Goal: Task Accomplishment & Management: Complete application form

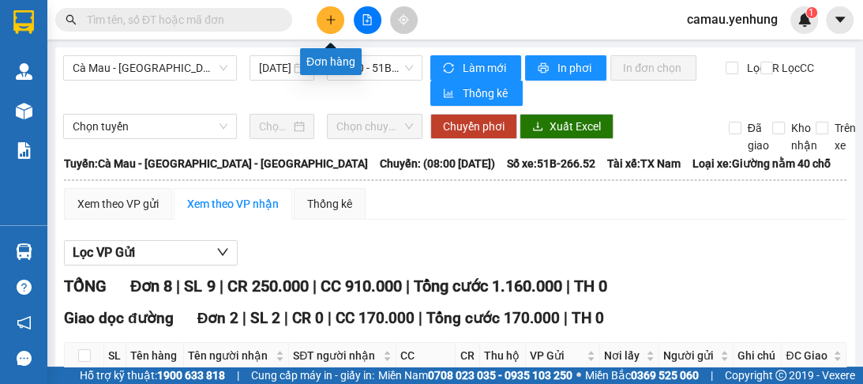
click at [326, 22] on icon "plus" at bounding box center [330, 19] width 11 height 11
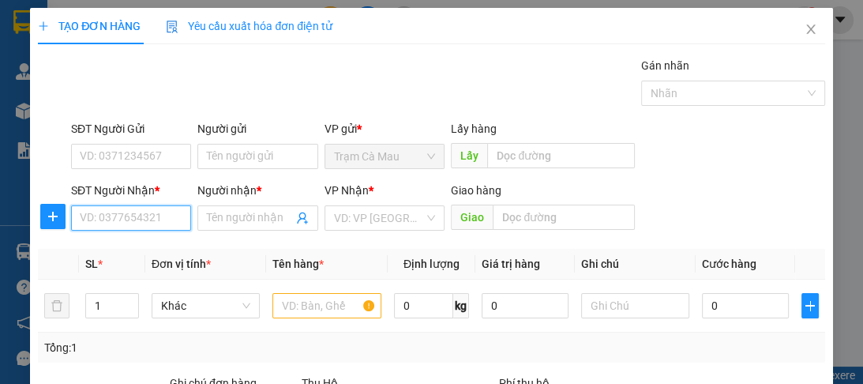
click at [88, 223] on input "SĐT Người Nhận *" at bounding box center [131, 217] width 120 height 25
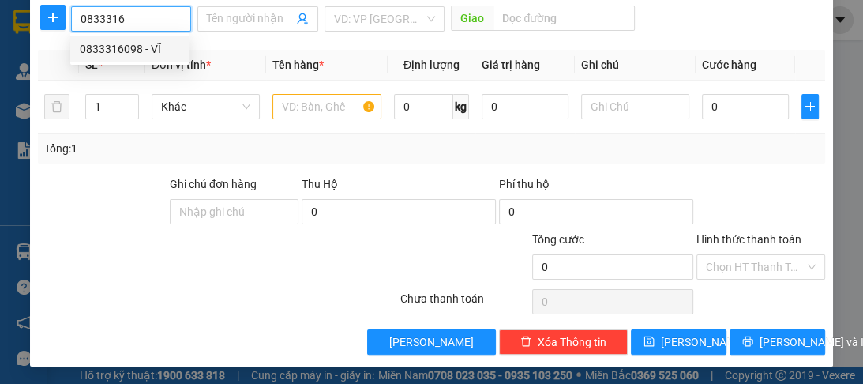
click at [143, 47] on div "0833316098 - VĨ" at bounding box center [130, 48] width 100 height 17
type input "0833316098"
type input "VĨ"
type input "30.000"
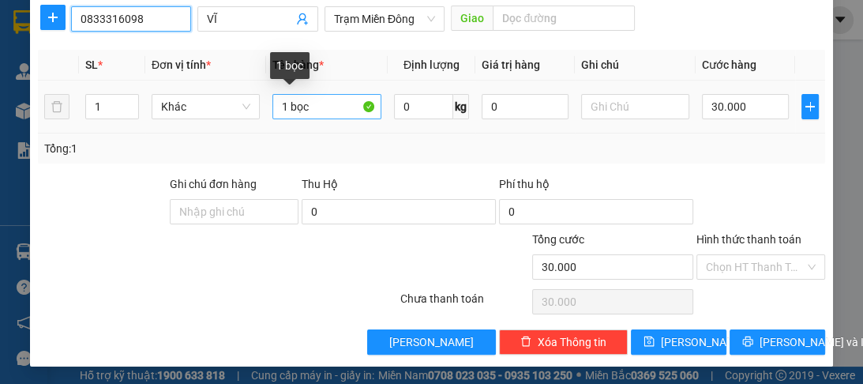
type input "0833316098"
click at [310, 110] on input "1 bọc" at bounding box center [326, 106] width 108 height 25
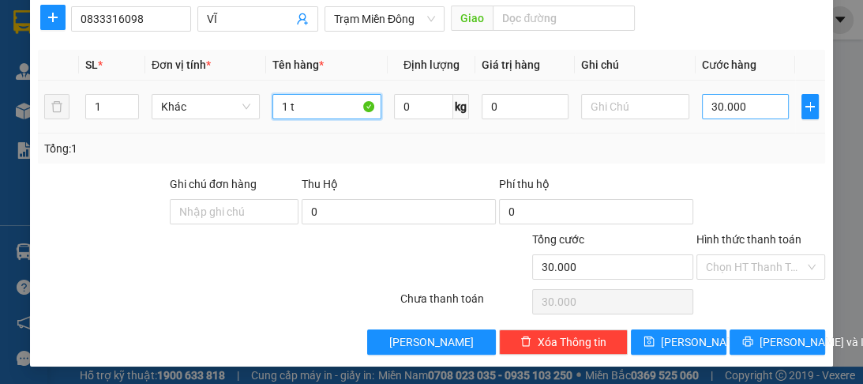
type input "1 t"
click at [719, 107] on input "30.000" at bounding box center [745, 106] width 87 height 25
type input "0"
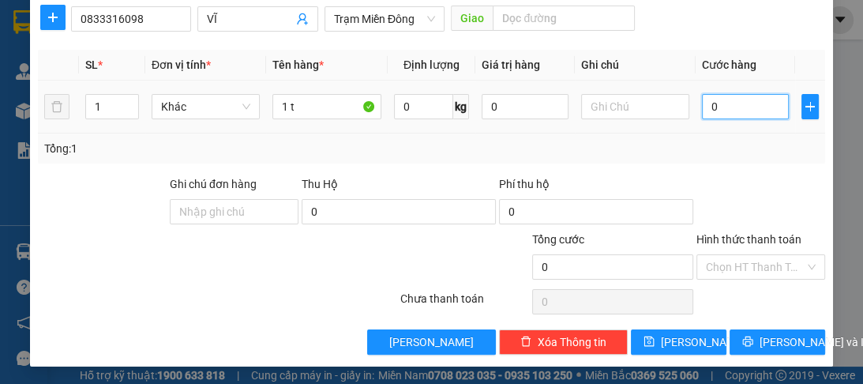
type input "8"
type input "08"
type input "80"
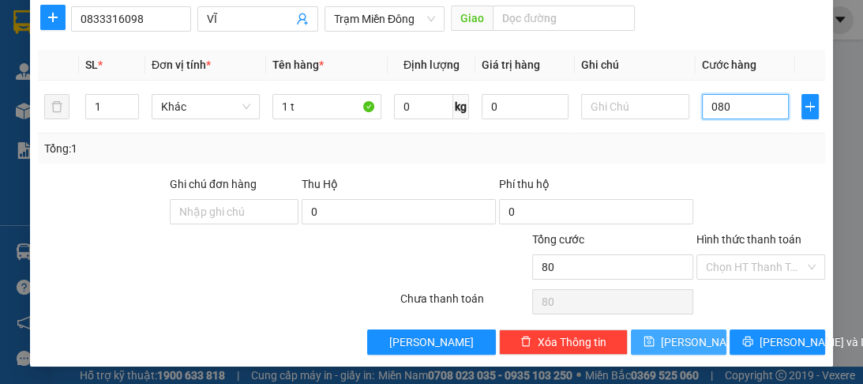
type input "080"
type input "80.000"
click at [679, 347] on span "[PERSON_NAME]" at bounding box center [703, 341] width 84 height 17
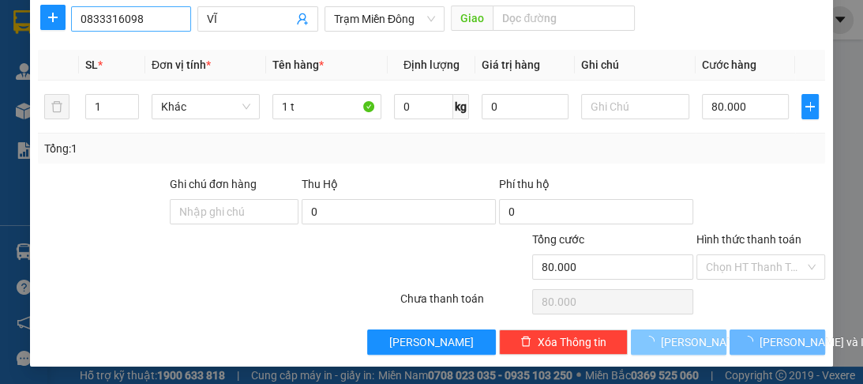
type input "0"
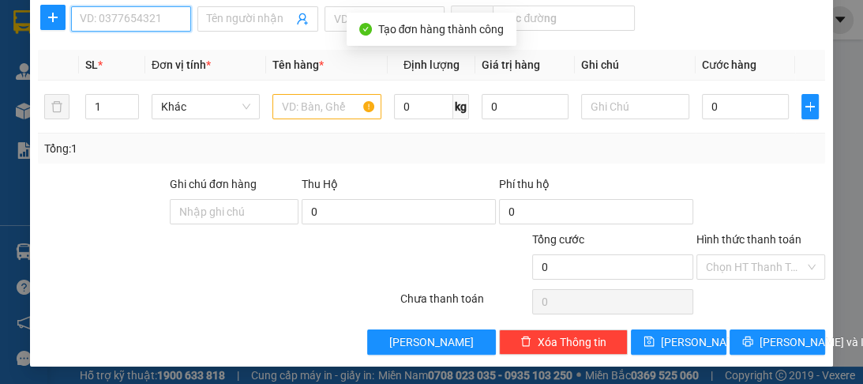
click at [128, 11] on input "SĐT Người Nhận *" at bounding box center [131, 18] width 120 height 25
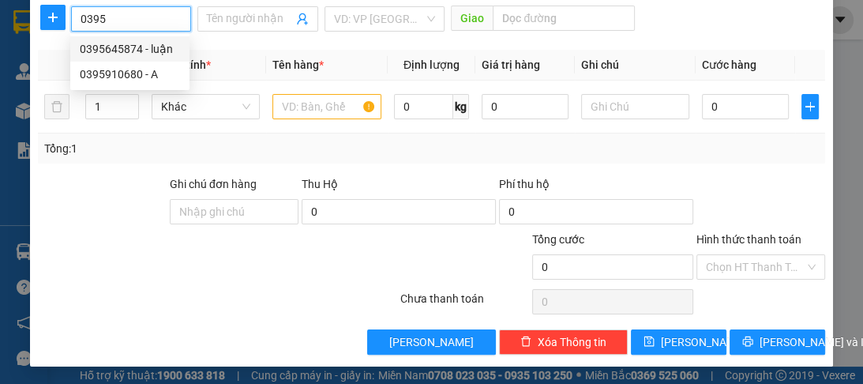
click at [139, 50] on div "0395645874 - luận" at bounding box center [130, 48] width 100 height 17
type input "0395645874"
type input "luận"
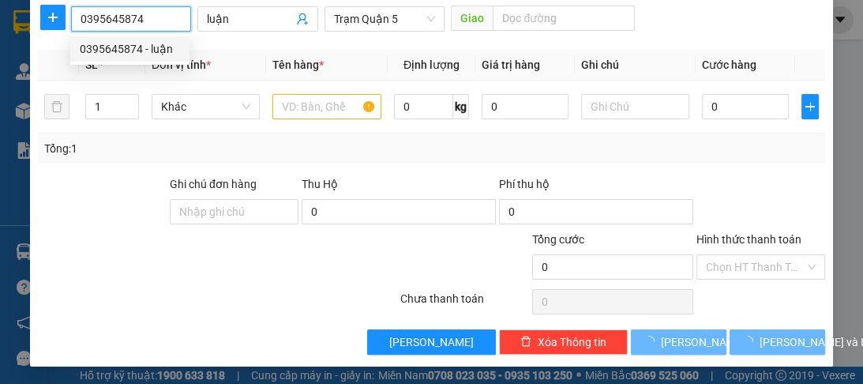
type input "70.000"
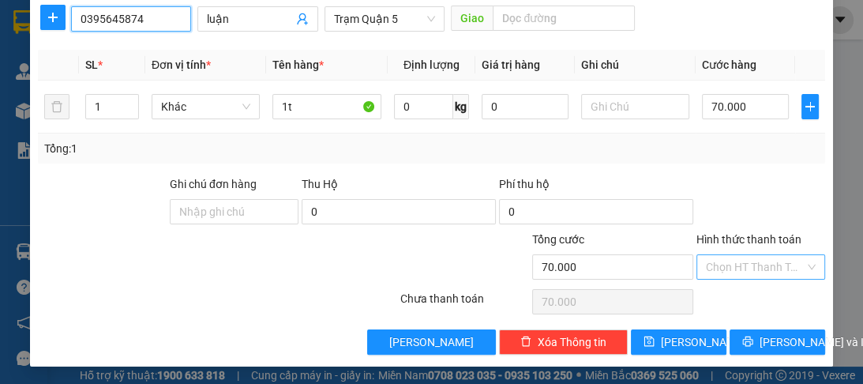
type input "0395645874"
click at [761, 262] on input "Hình thức thanh toán" at bounding box center [755, 267] width 99 height 24
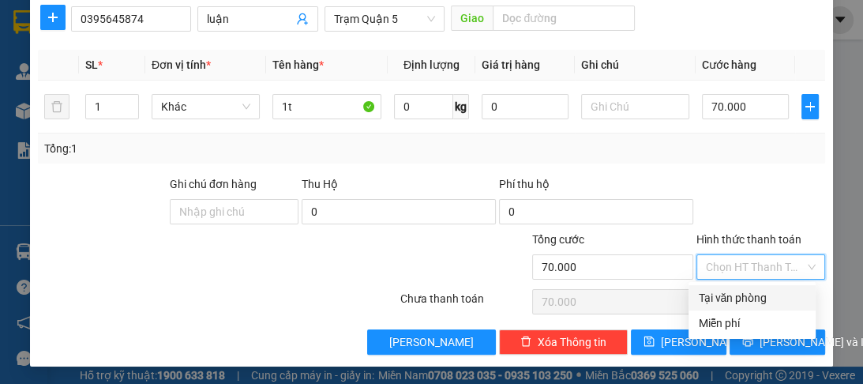
click at [754, 295] on div "Tại văn phòng" at bounding box center [752, 297] width 108 height 17
type input "0"
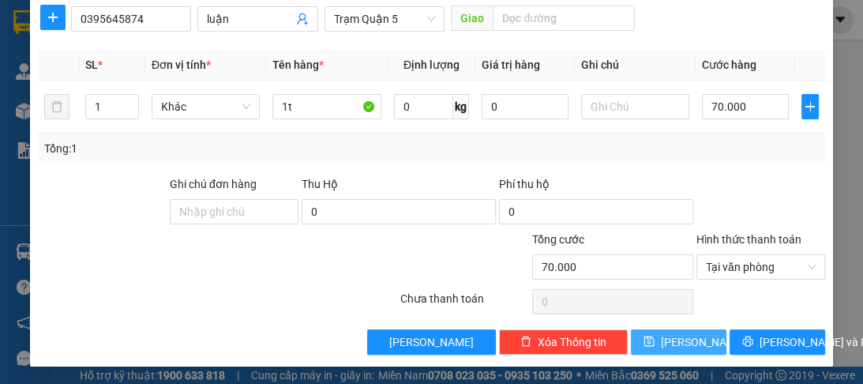
click at [688, 338] on button "[PERSON_NAME]" at bounding box center [678, 341] width 95 height 25
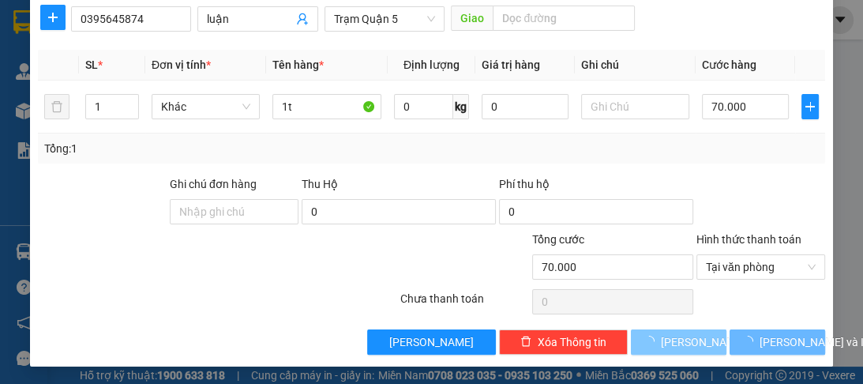
type input "0"
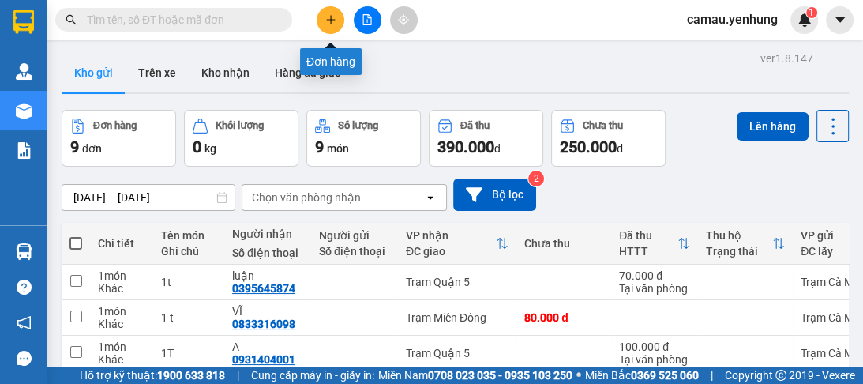
click at [331, 25] on button at bounding box center [330, 20] width 28 height 28
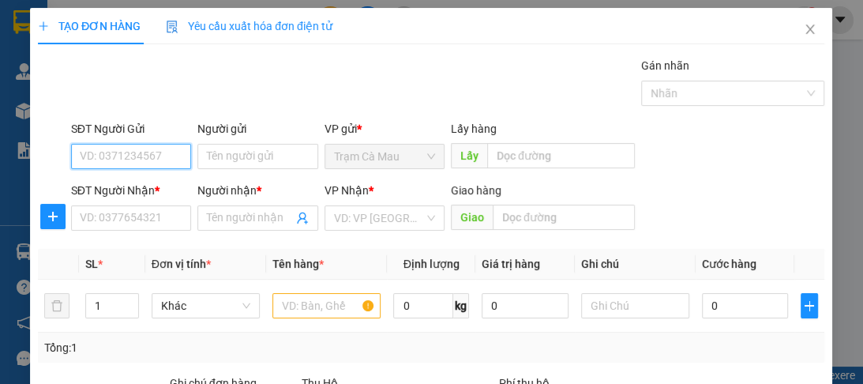
scroll to position [189, 0]
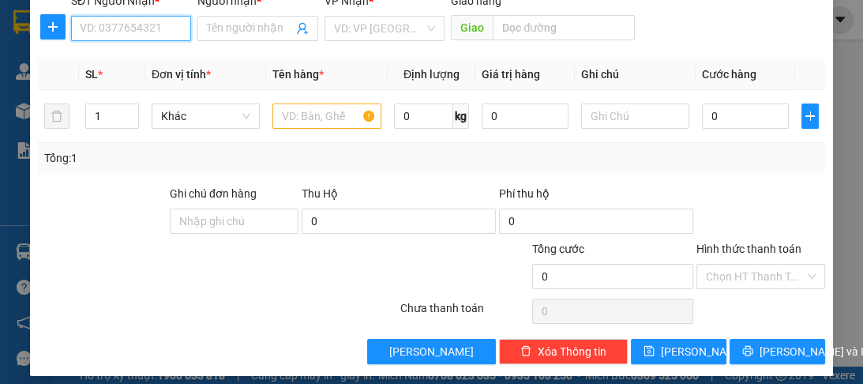
click at [107, 28] on input "SĐT Người Nhận *" at bounding box center [131, 28] width 120 height 25
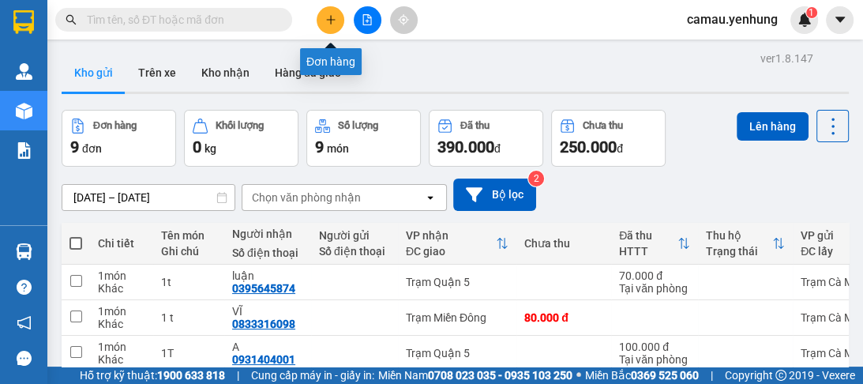
click at [325, 16] on icon "plus" at bounding box center [330, 19] width 11 height 11
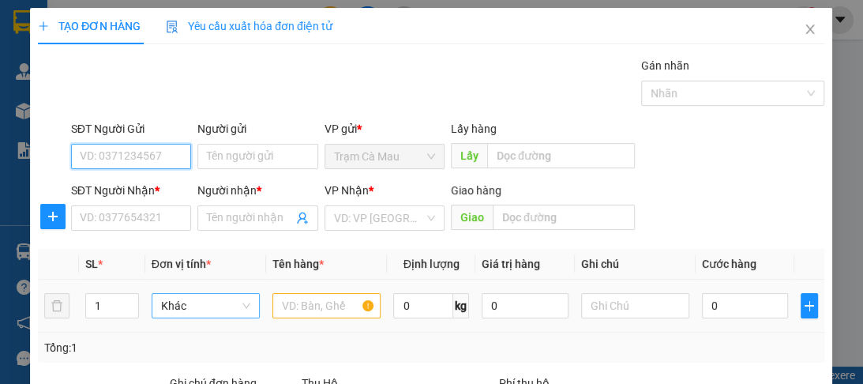
scroll to position [189, 0]
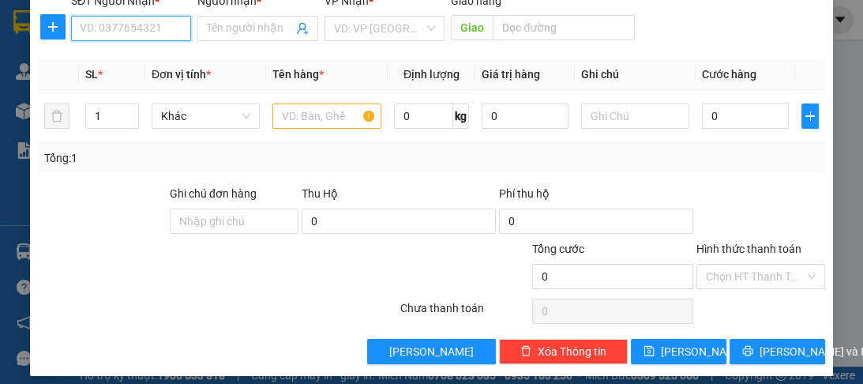
click at [103, 27] on input "SĐT Người Nhận *" at bounding box center [131, 28] width 120 height 25
click at [96, 32] on input "0909024" at bounding box center [131, 28] width 120 height 25
click at [150, 64] on div "0919024815 - a" at bounding box center [130, 59] width 100 height 17
type input "0919024815"
type input "a"
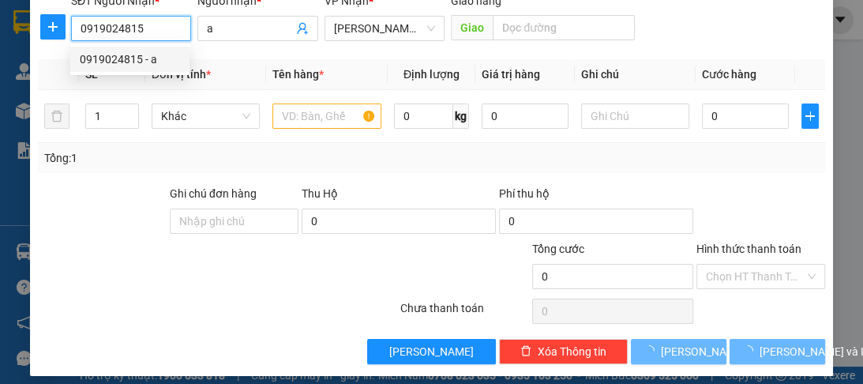
type input "150.000"
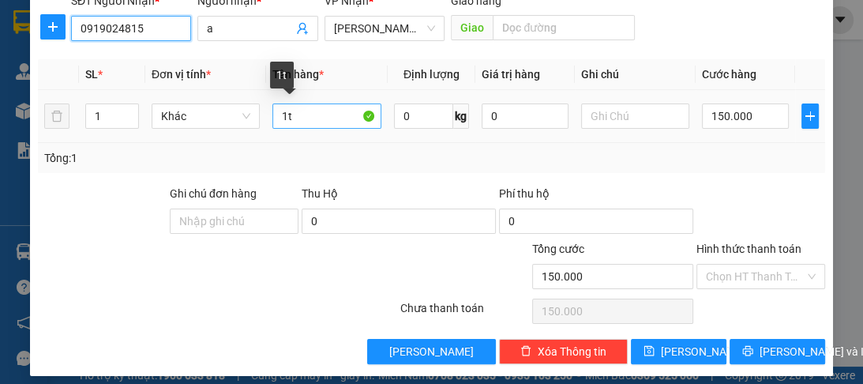
type input "0919024815"
click at [286, 123] on input "1t" at bounding box center [326, 115] width 108 height 25
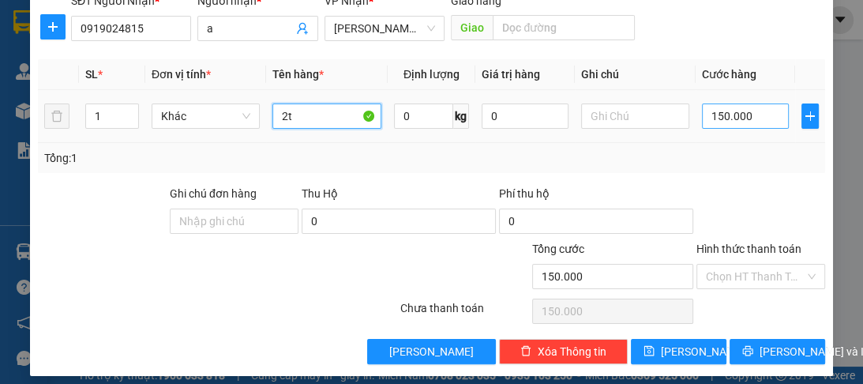
type input "2t"
click at [734, 117] on input "150.000" at bounding box center [745, 115] width 87 height 25
type input "0"
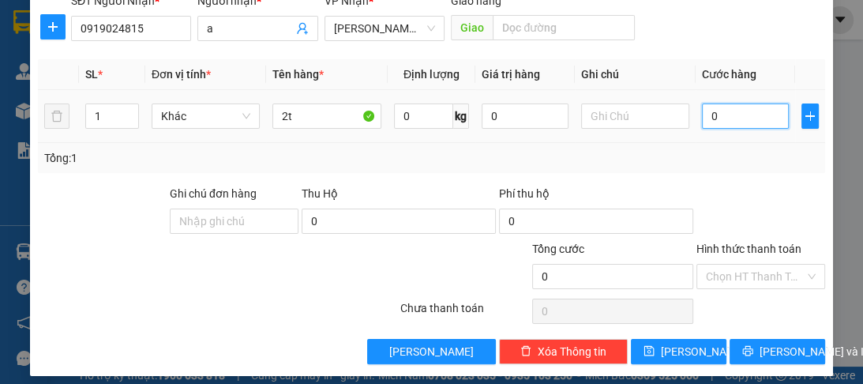
type input "2"
type input "02"
type input "20"
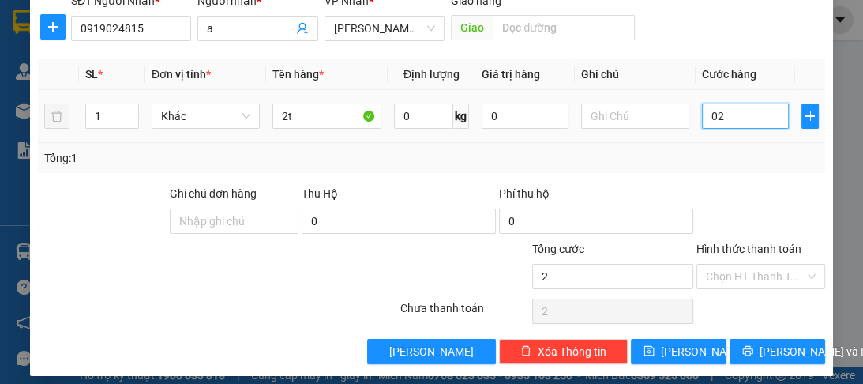
type input "020"
type input "200"
type input "0.200"
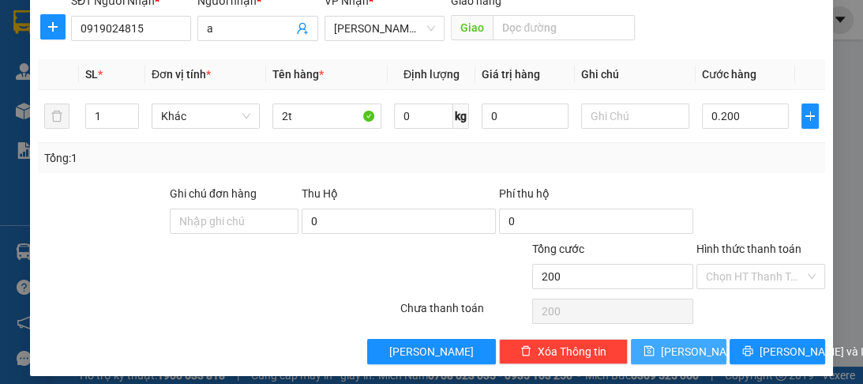
type input "200.000"
click at [690, 354] on button "[PERSON_NAME]" at bounding box center [678, 351] width 95 height 25
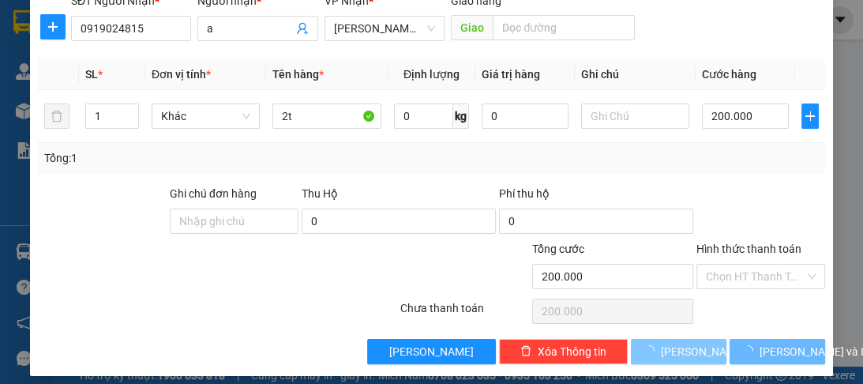
type input "0"
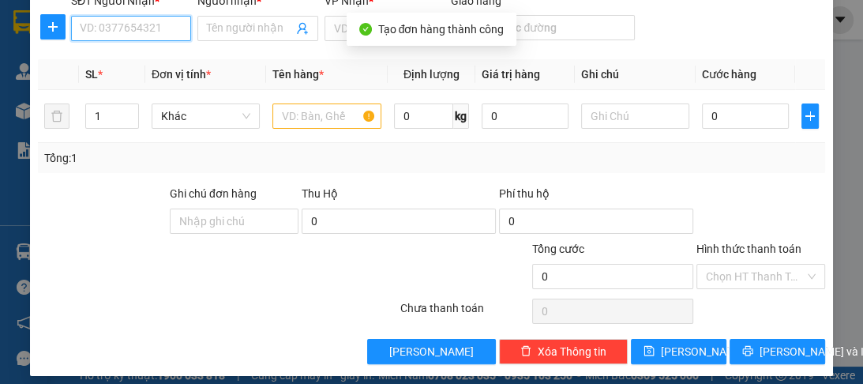
click at [104, 35] on input "SĐT Người Nhận *" at bounding box center [131, 28] width 120 height 25
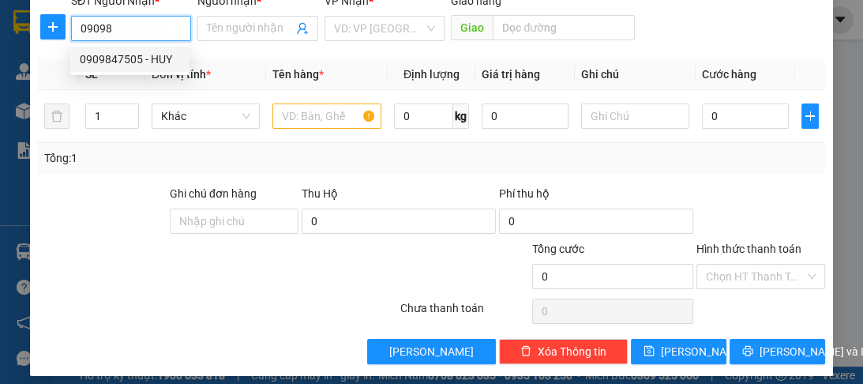
click at [149, 62] on div "0909847505 - HUY" at bounding box center [130, 59] width 100 height 17
type input "0909847505"
type input "HUY"
type input "30.000"
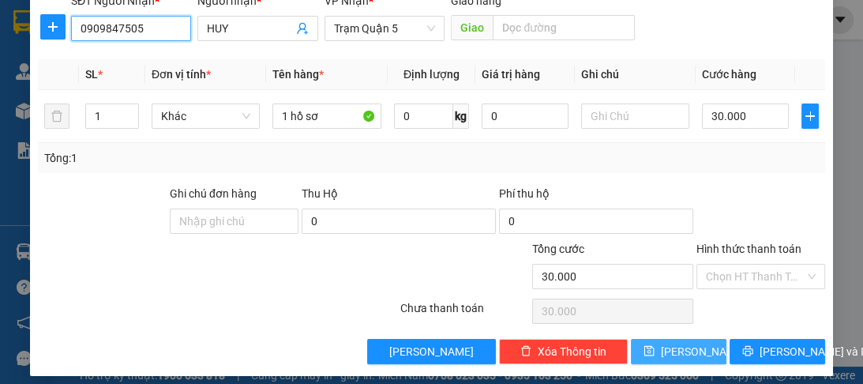
type input "0909847505"
click at [683, 354] on span "[PERSON_NAME]" at bounding box center [703, 351] width 84 height 17
type input "0"
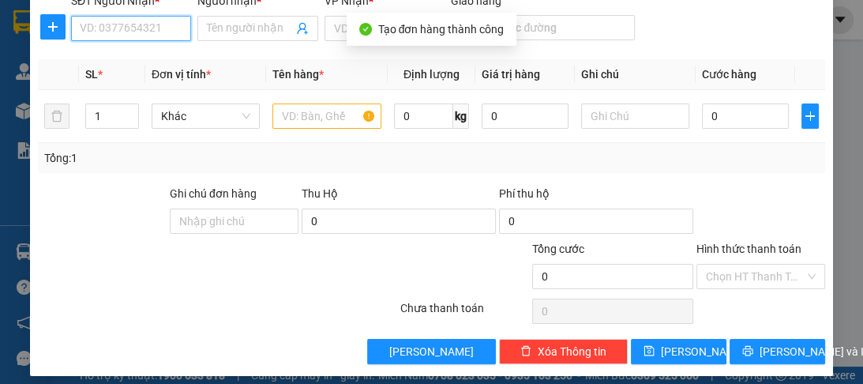
click at [117, 28] on input "SĐT Người Nhận *" at bounding box center [131, 28] width 120 height 25
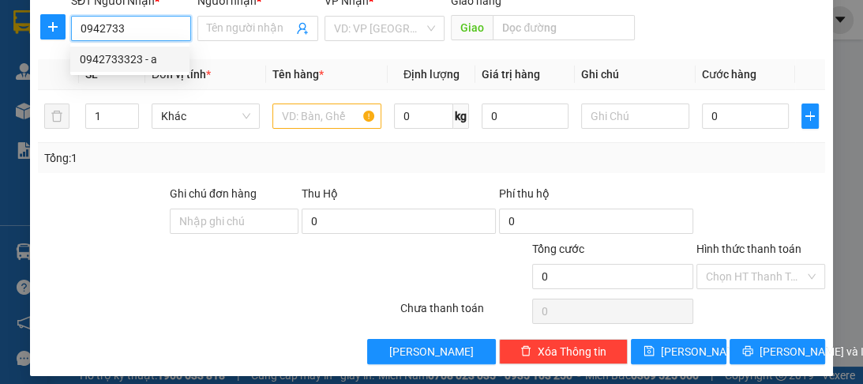
click at [122, 58] on div "0942733323 - a" at bounding box center [130, 59] width 100 height 17
type input "0942733323"
type input "a"
type input "100.000"
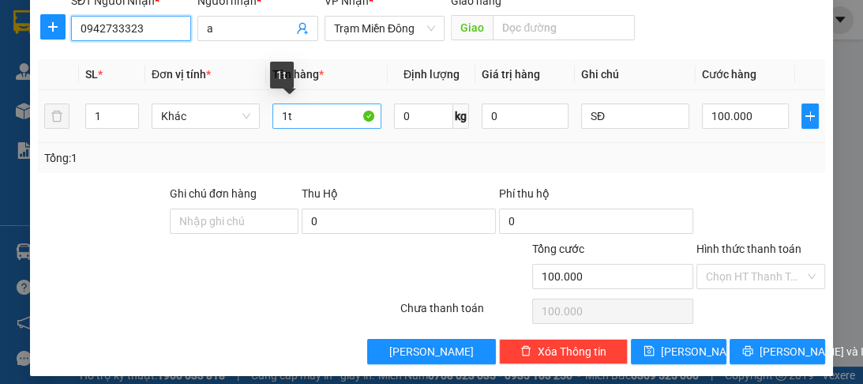
type input "0942733323"
click at [283, 120] on input "1t" at bounding box center [326, 115] width 108 height 25
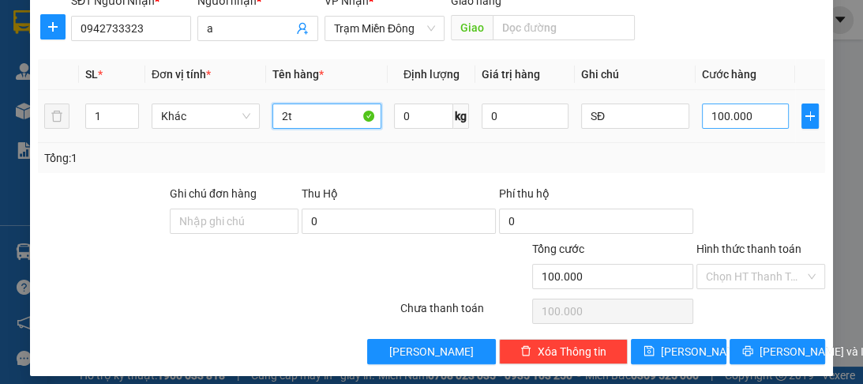
type input "2t"
click at [728, 118] on input "100.000" at bounding box center [745, 115] width 87 height 25
type input "0"
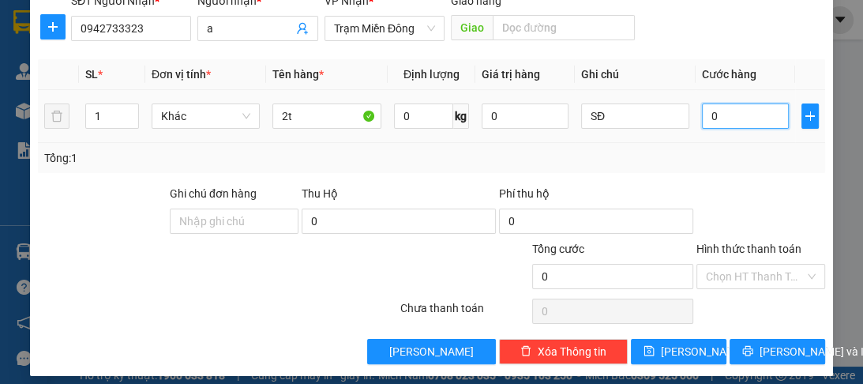
type input "1"
type input "01"
type input "15"
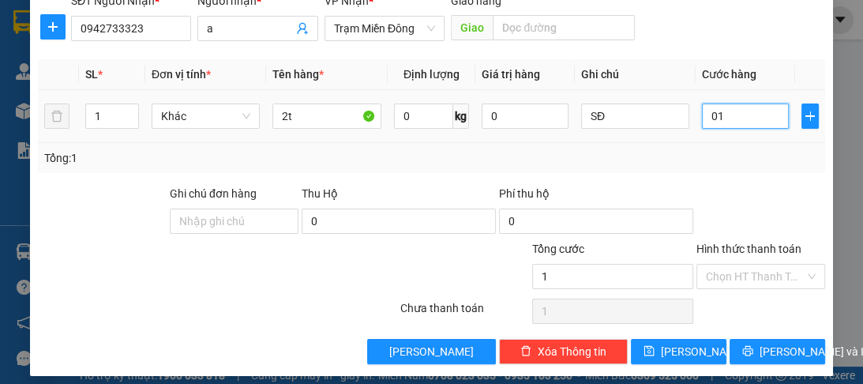
type input "015"
type input "0"
type input "015-"
type input "15"
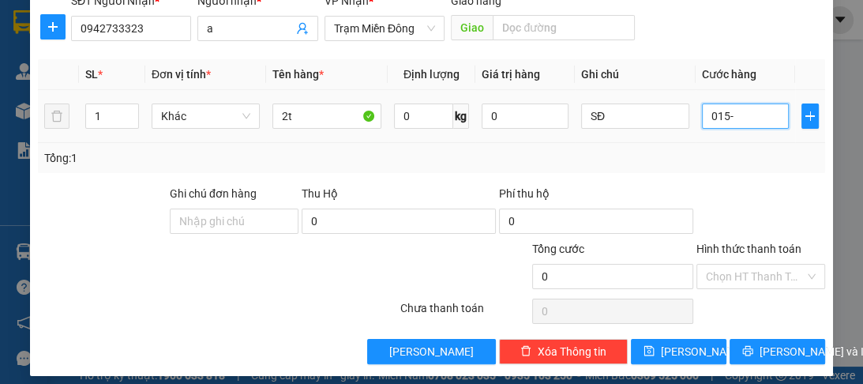
type input "15"
type input "015"
type input "150"
type input "0.150"
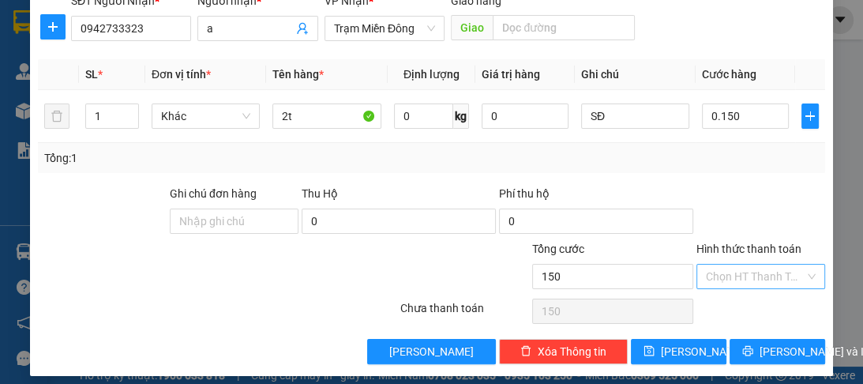
type input "150.000"
click at [739, 277] on input "Hình thức thanh toán" at bounding box center [755, 276] width 99 height 24
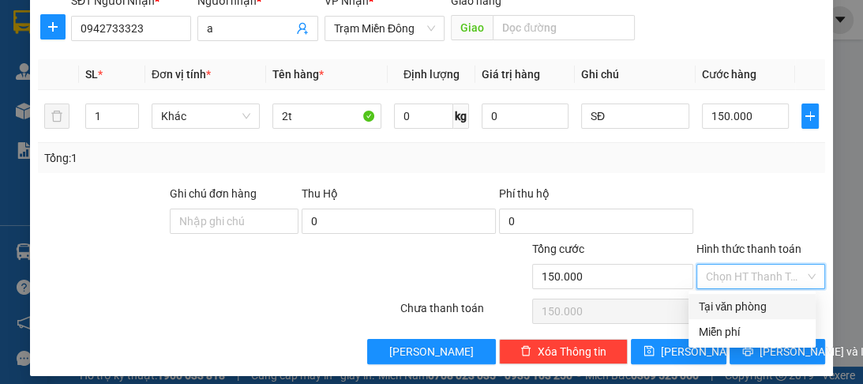
click at [732, 302] on div "Tại văn phòng" at bounding box center [752, 306] width 108 height 17
type input "0"
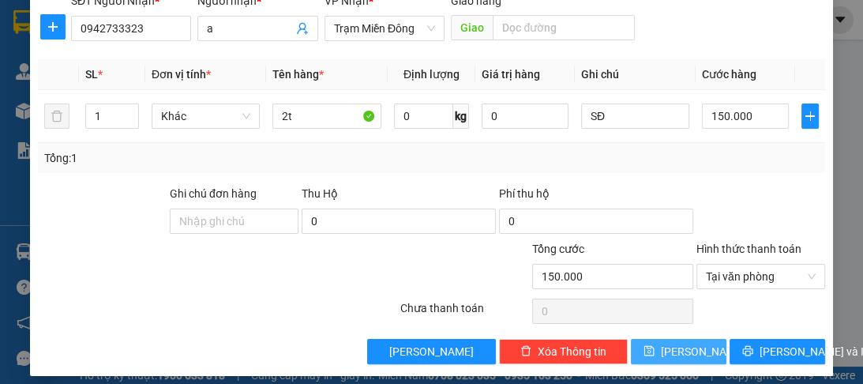
click at [682, 344] on span "[PERSON_NAME]" at bounding box center [703, 351] width 84 height 17
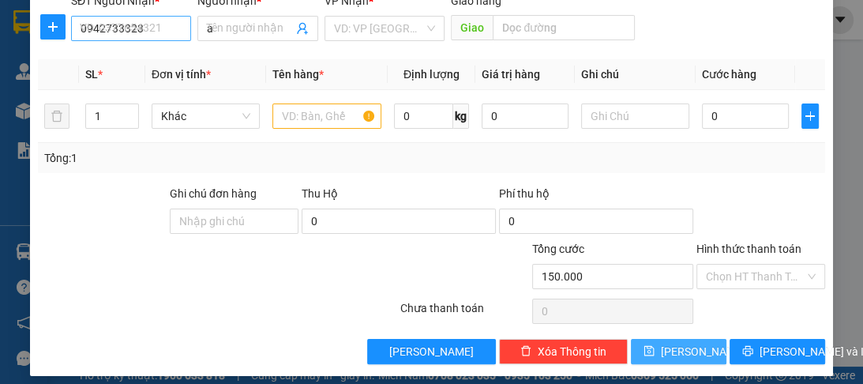
type input "0"
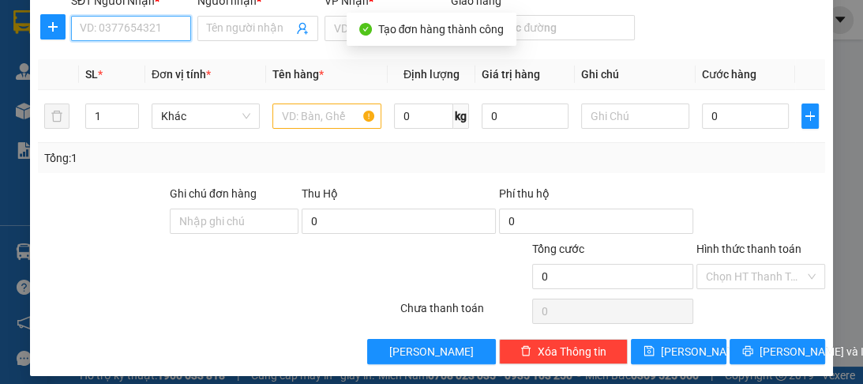
click at [163, 35] on input "SĐT Người Nhận *" at bounding box center [131, 28] width 120 height 25
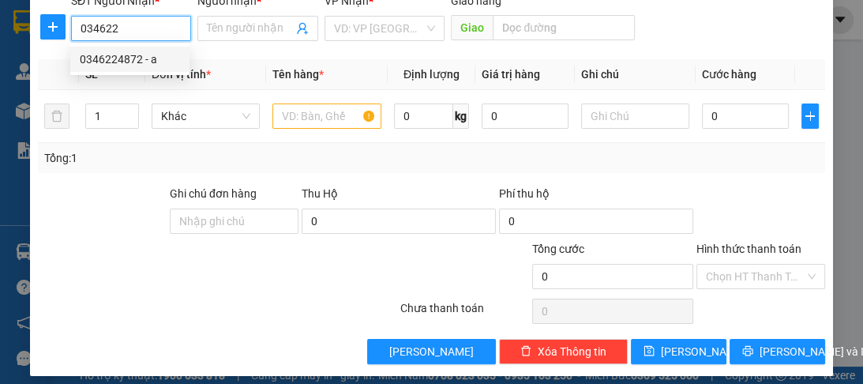
click at [162, 62] on div "0346224872 - a" at bounding box center [130, 59] width 100 height 17
type input "0346224872"
type input "a"
type input "100.000"
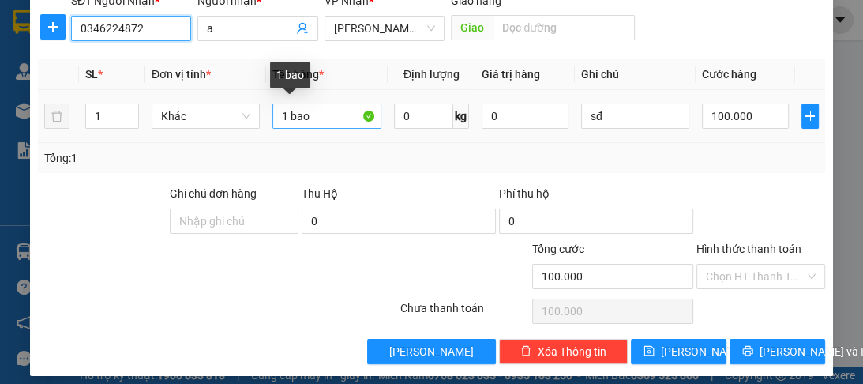
type input "0346224872"
click at [314, 122] on input "1 bao" at bounding box center [326, 115] width 108 height 25
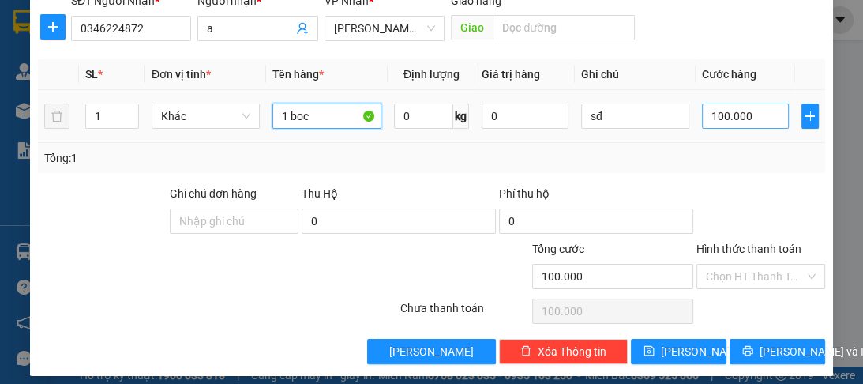
type input "1 boc"
click at [702, 118] on input "100.000" at bounding box center [745, 115] width 87 height 25
type input "0"
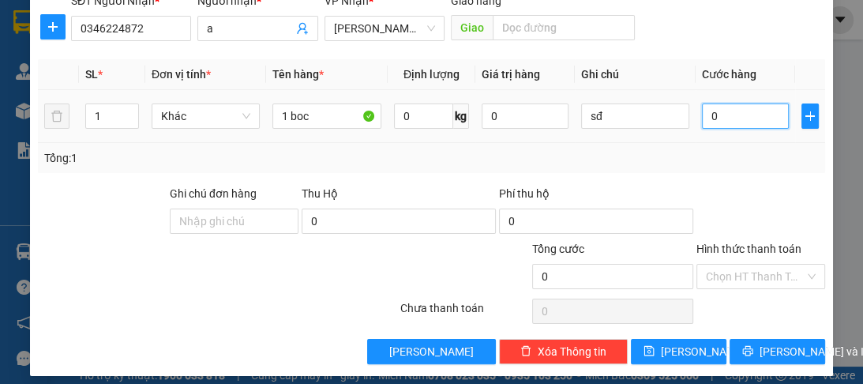
type input "5"
type input "05"
type input "50"
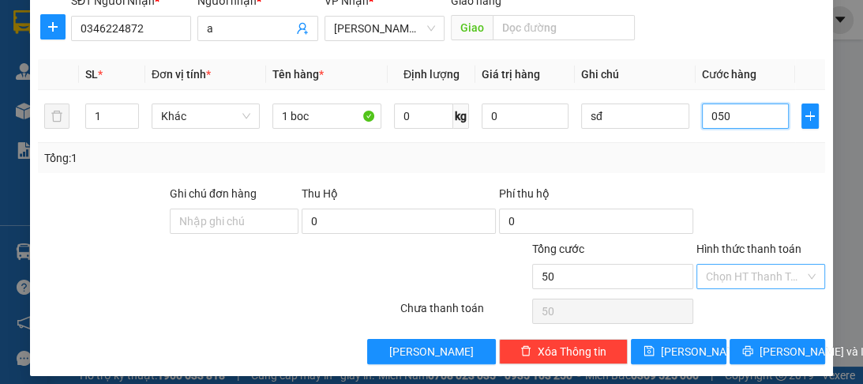
type input "050"
type input "50.000"
click at [726, 276] on input "Hình thức thanh toán" at bounding box center [755, 276] width 99 height 24
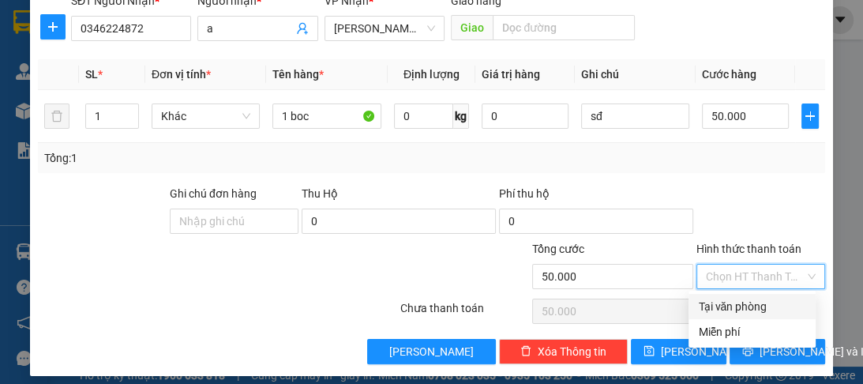
click at [722, 307] on div "Tại văn phòng" at bounding box center [752, 306] width 108 height 17
type input "0"
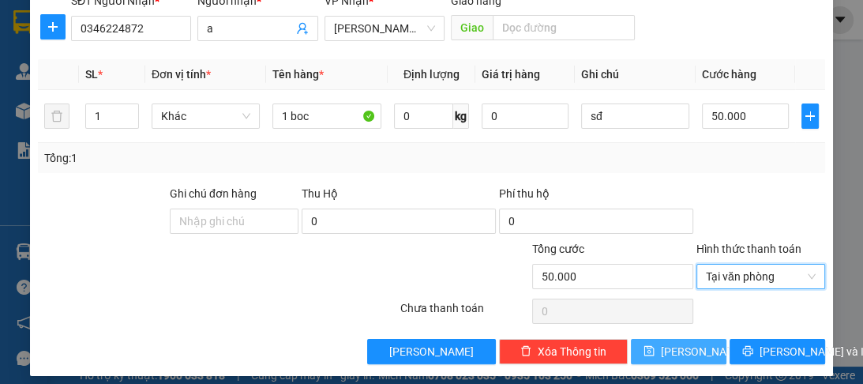
click at [685, 346] on span "[PERSON_NAME]" at bounding box center [703, 351] width 84 height 17
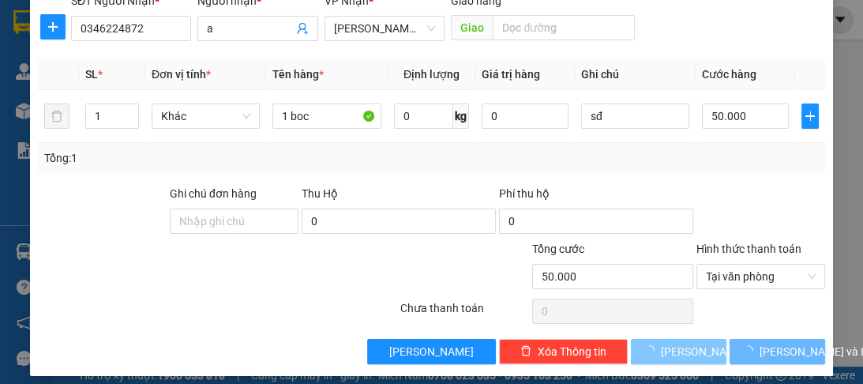
type input "0"
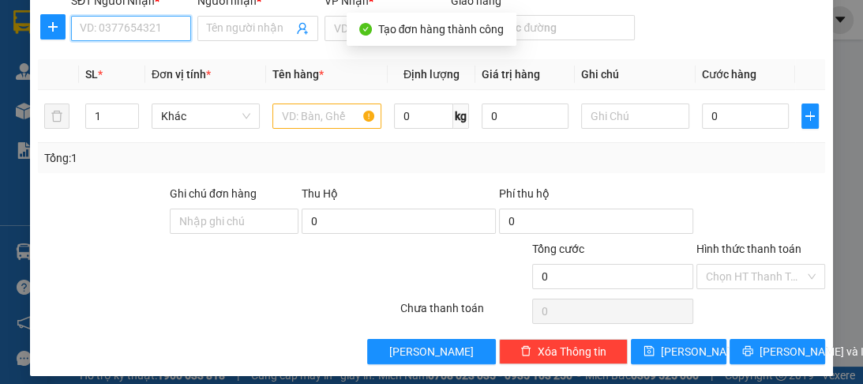
click at [118, 38] on input "SĐT Người Nhận *" at bounding box center [131, 28] width 120 height 25
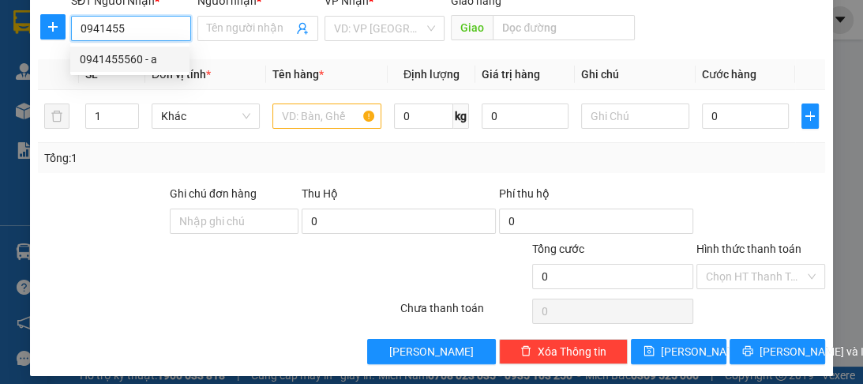
click at [139, 62] on div "0941455560 - a" at bounding box center [130, 59] width 100 height 17
type input "0941455560"
type input "a"
type input "đn"
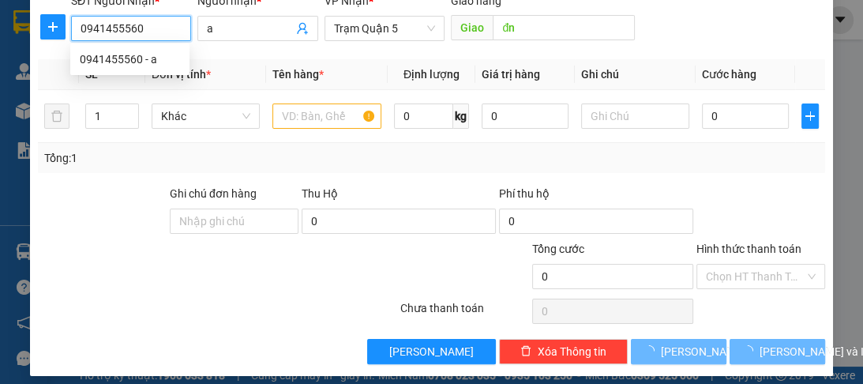
type input "50.000"
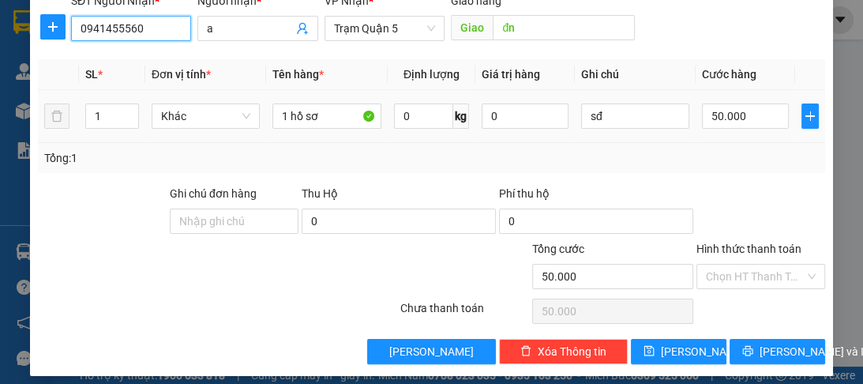
type input "0941455560"
click at [336, 129] on div "1 hồ sơ" at bounding box center [326, 116] width 108 height 32
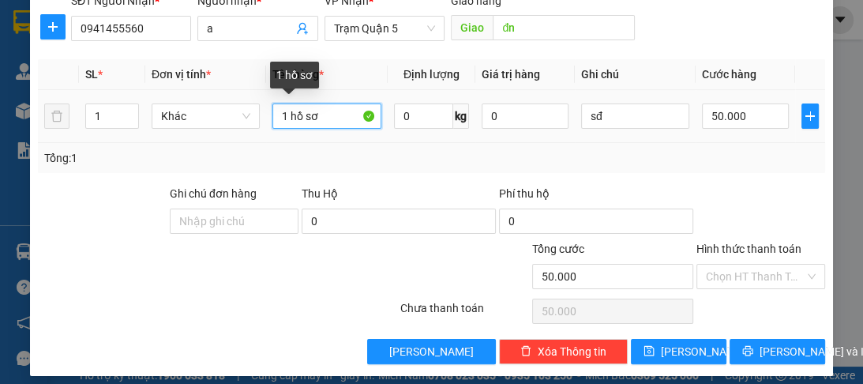
click at [337, 118] on input "1 hồ sơ" at bounding box center [326, 115] width 108 height 25
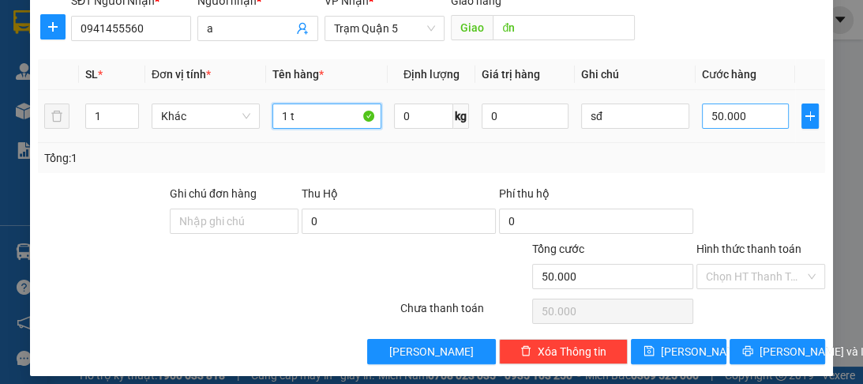
type input "1 t"
click at [710, 110] on input "50.000" at bounding box center [745, 115] width 87 height 25
type input "0"
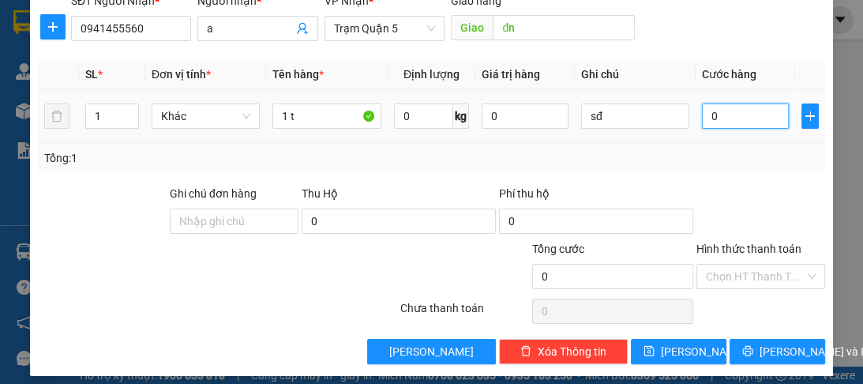
type input "7"
type input "07"
type input "70"
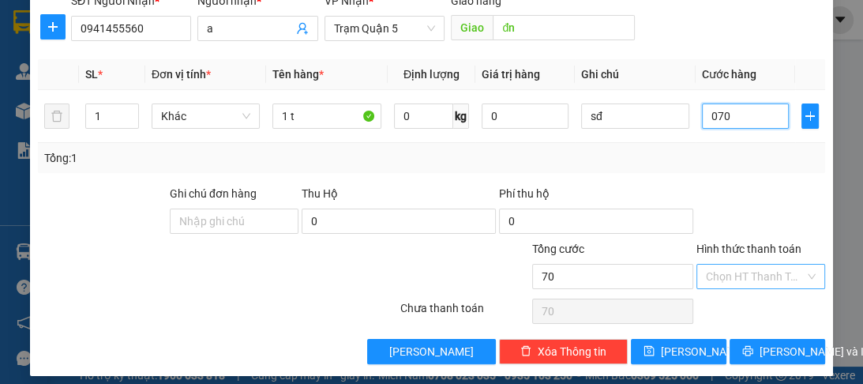
type input "070"
type input "70.000"
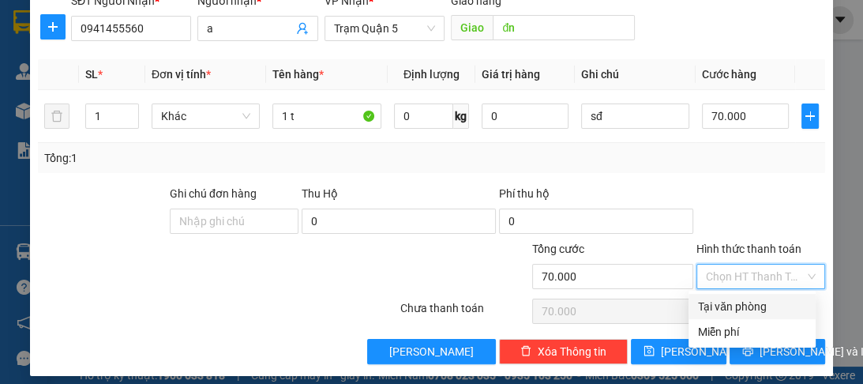
click at [726, 272] on input "Hình thức thanh toán" at bounding box center [755, 276] width 99 height 24
click at [717, 278] on input "Hình thức thanh toán" at bounding box center [755, 276] width 99 height 24
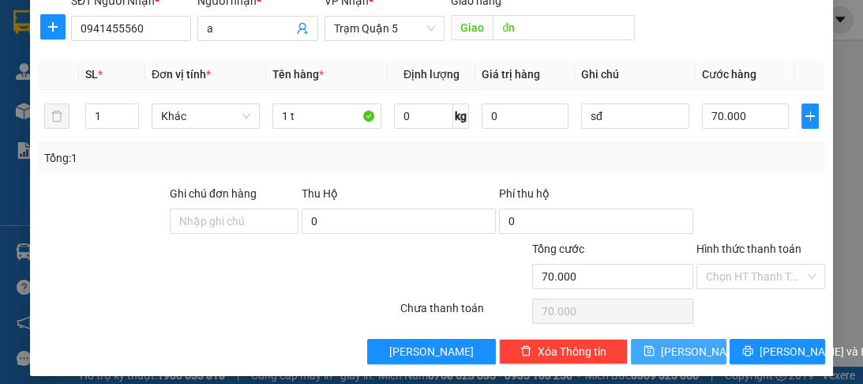
click at [654, 350] on icon "save" at bounding box center [648, 350] width 11 height 11
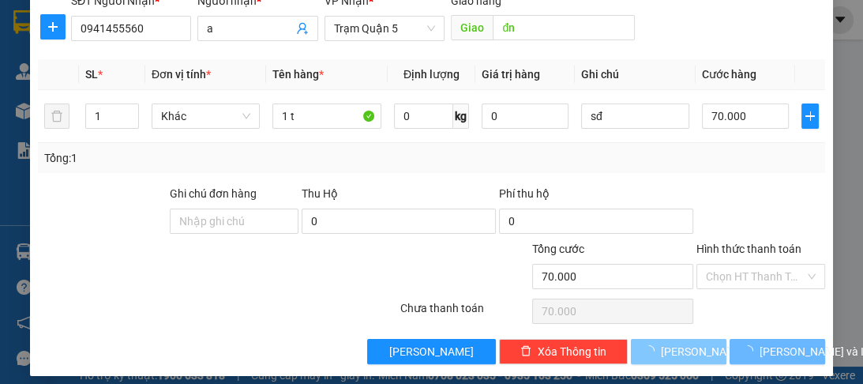
type input "0"
